Goal: Information Seeking & Learning: Learn about a topic

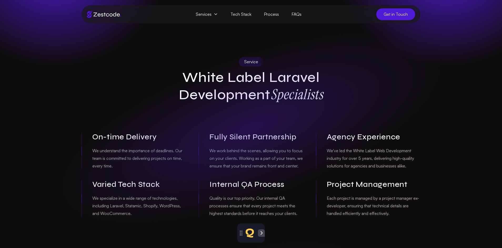
click at [203, 18] on span "Services" at bounding box center [206, 14] width 35 height 12
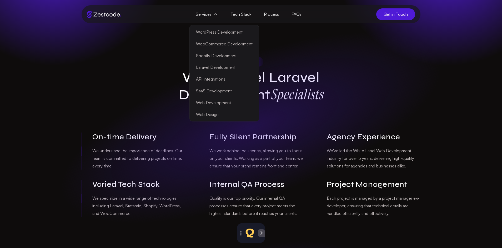
click at [141, 120] on div "Service White Label Laravel Development Specialists On-time Delivery We underst…" at bounding box center [250, 137] width 347 height 161
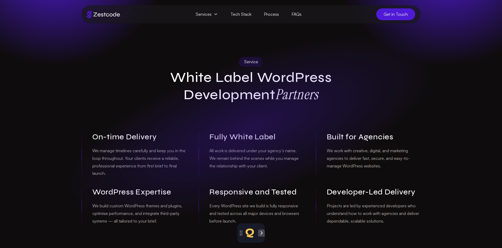
click at [219, 81] on h1 "White Label WordPress Development Partners" at bounding box center [251, 86] width 202 height 34
